Goal: Find specific page/section: Find specific page/section

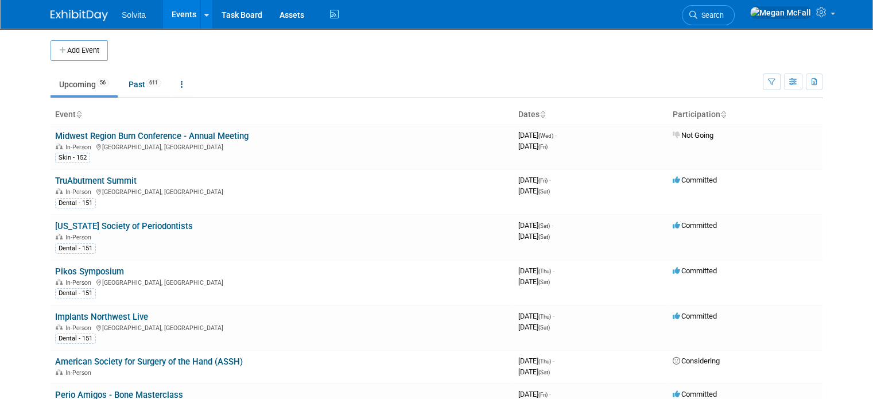
click at [309, 125] on td "Midwest Region Burn Conference - Annual Meeting In-Person Madison, WI Skin - 152" at bounding box center [282, 147] width 463 height 45
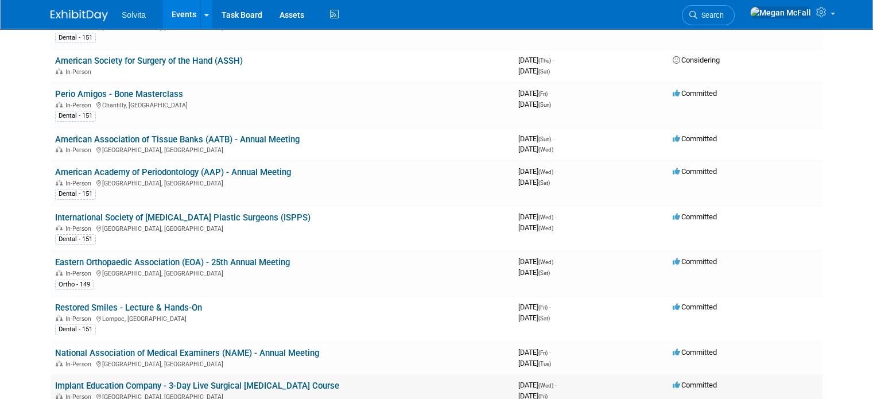
scroll to position [300, 0]
click at [219, 168] on link "American Academy of Periodontology (AAP) - Annual Meeting" at bounding box center [173, 173] width 236 height 10
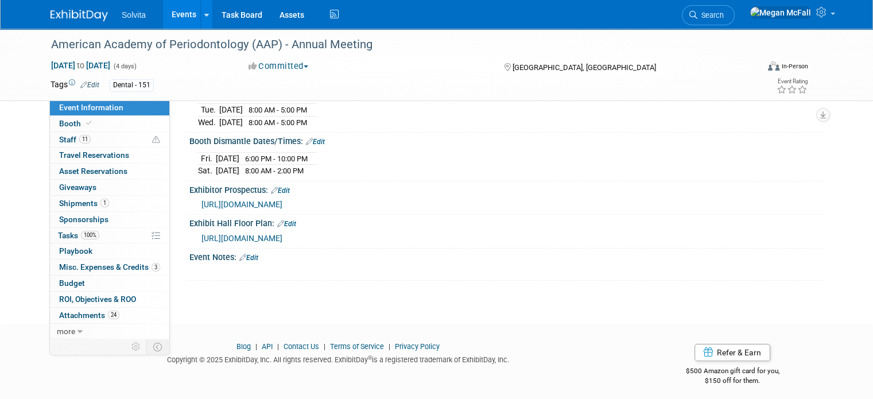
scroll to position [189, 0]
click at [96, 120] on link "Booth" at bounding box center [109, 123] width 119 height 15
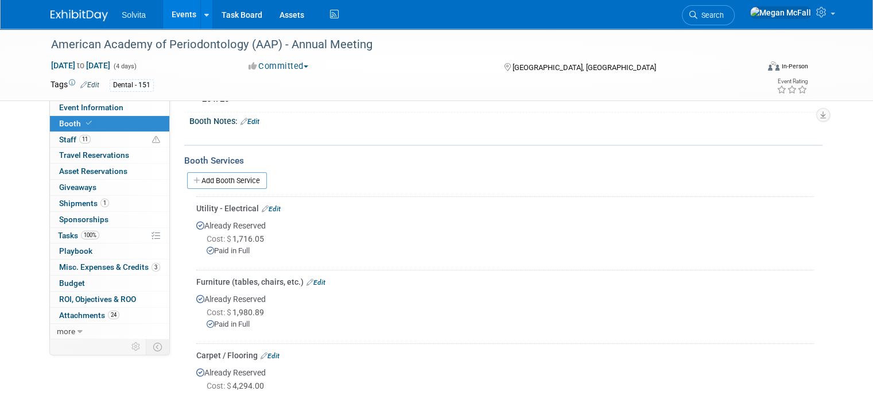
scroll to position [0, 0]
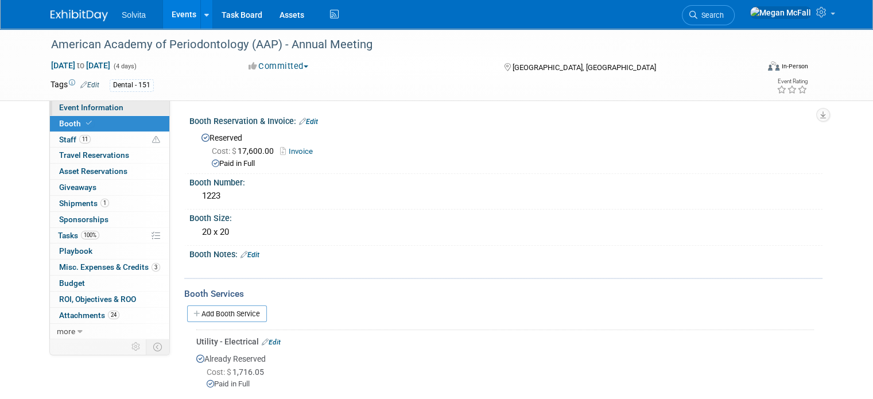
click at [82, 105] on span "Event Information" at bounding box center [91, 107] width 64 height 9
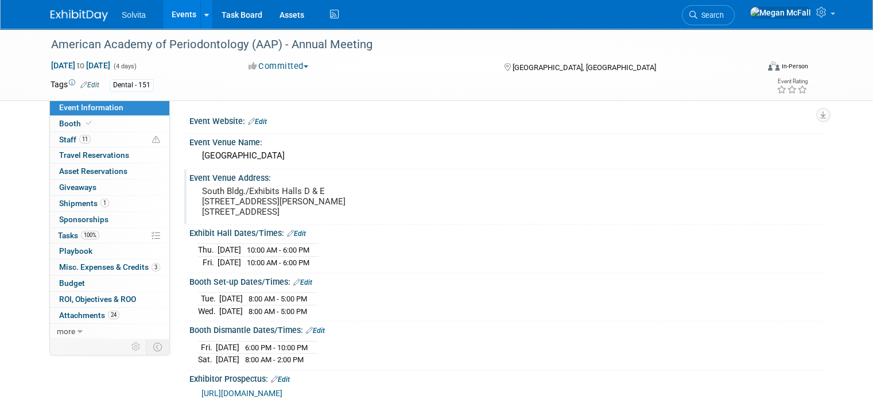
scroll to position [190, 0]
